Goal: Task Accomplishment & Management: Use online tool/utility

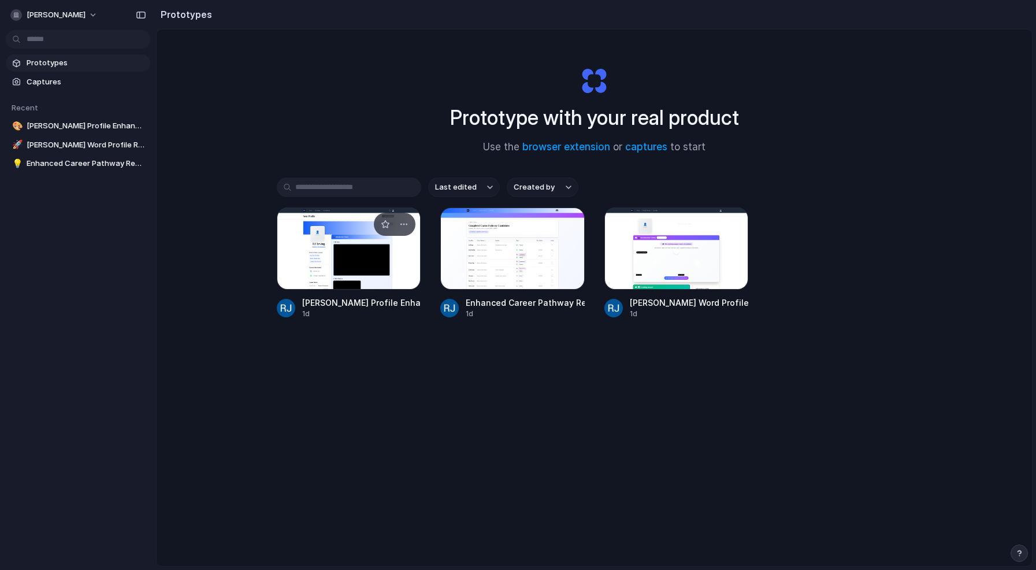
click at [313, 259] on div at bounding box center [349, 248] width 144 height 82
